Goal: Obtain resource: Obtain resource

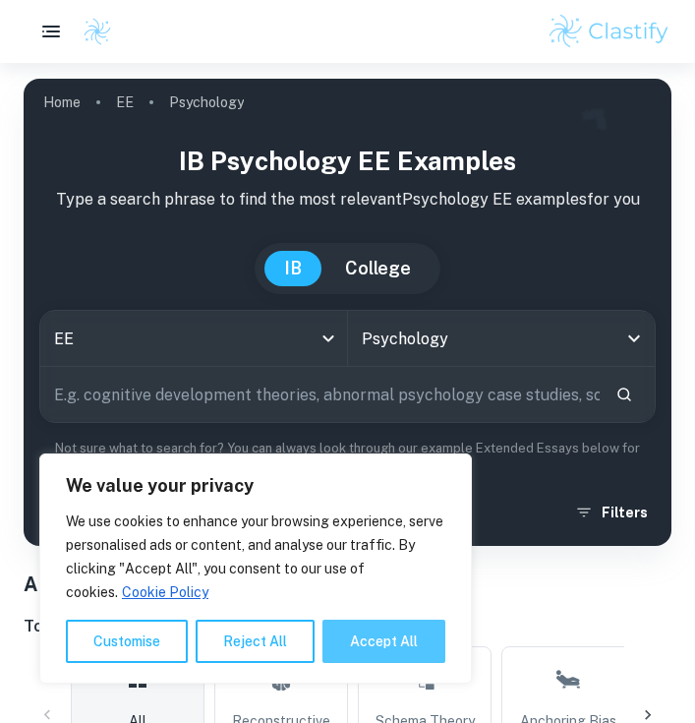
click at [391, 626] on button "Accept All" at bounding box center [383, 640] width 123 height 43
checkbox input "true"
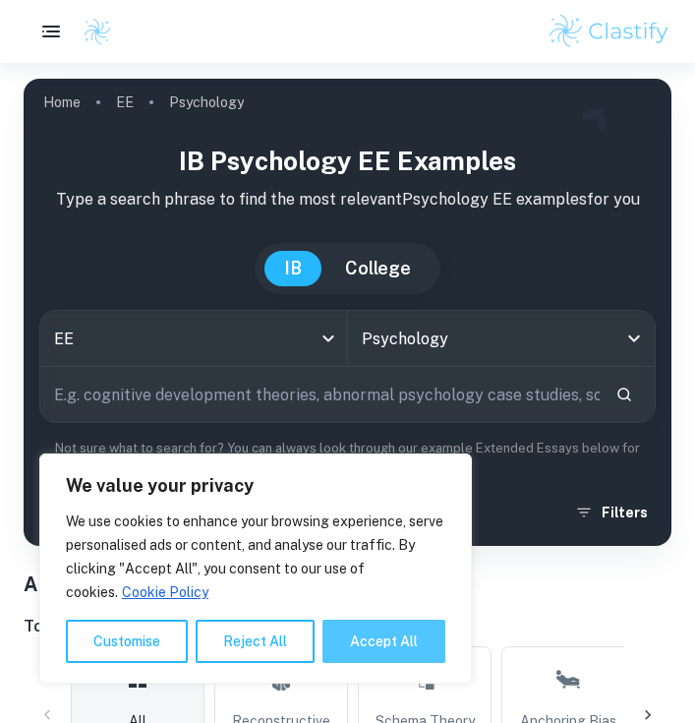
checkbox input "true"
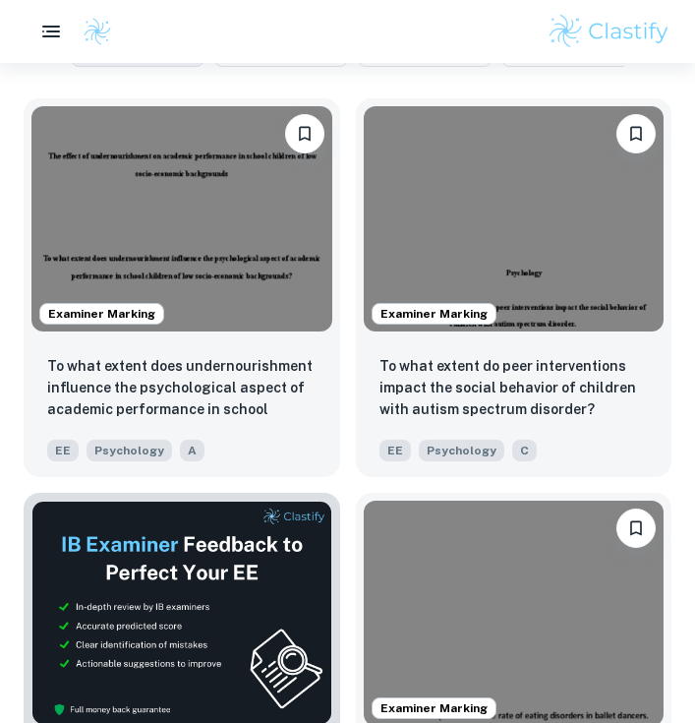
scroll to position [778, 0]
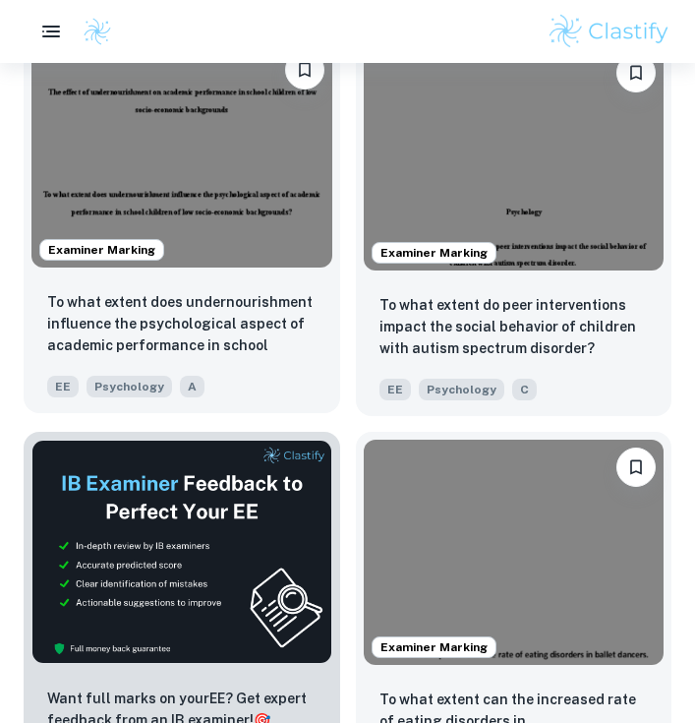
click at [268, 176] on img at bounding box center [181, 154] width 301 height 225
